Goal: Information Seeking & Learning: Learn about a topic

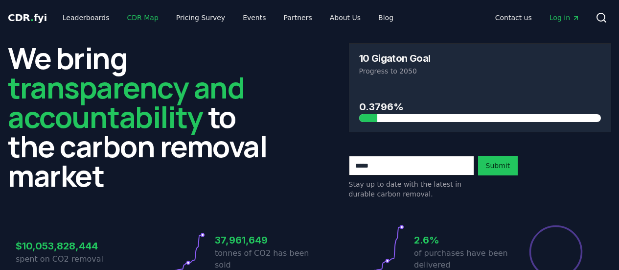
click at [139, 17] on link "CDR Map" at bounding box center [142, 18] width 47 height 18
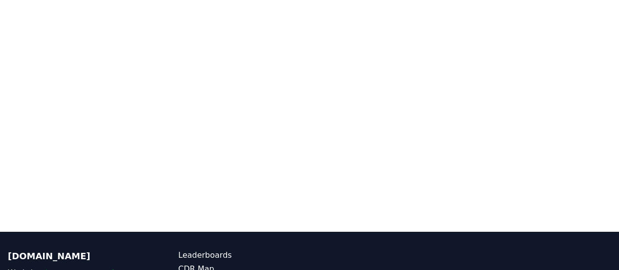
scroll to position [192, 0]
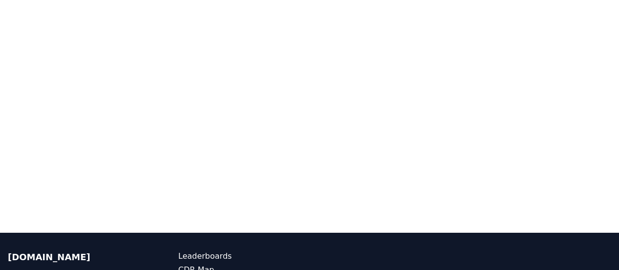
click at [161, 227] on div at bounding box center [309, 98] width 619 height 270
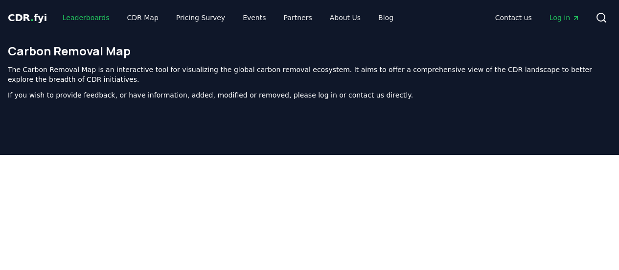
click at [87, 16] on link "Leaderboards" at bounding box center [86, 18] width 63 height 18
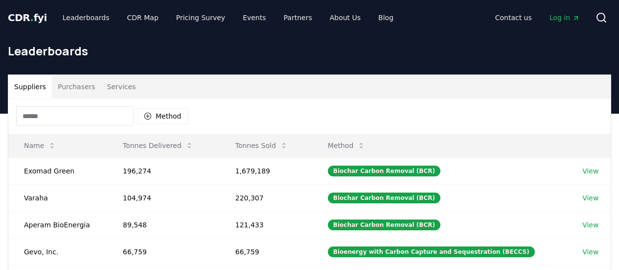
click at [305, 86] on div "Suppliers Purchasers Services" at bounding box center [309, 86] width 603 height 23
click at [321, 90] on div "Suppliers Purchasers Services" at bounding box center [309, 86] width 603 height 23
click at [57, 169] on td "Exomad Green" at bounding box center [57, 170] width 99 height 27
click at [590, 172] on link "View" at bounding box center [591, 171] width 16 height 10
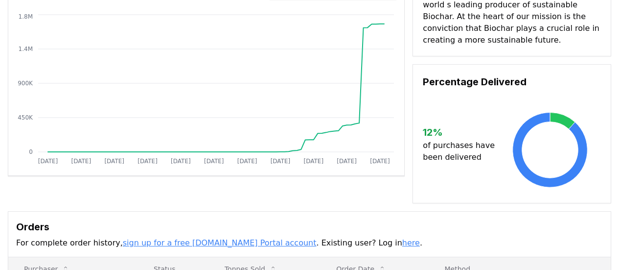
scroll to position [108, 0]
